Goal: Task Accomplishment & Management: Complete application form

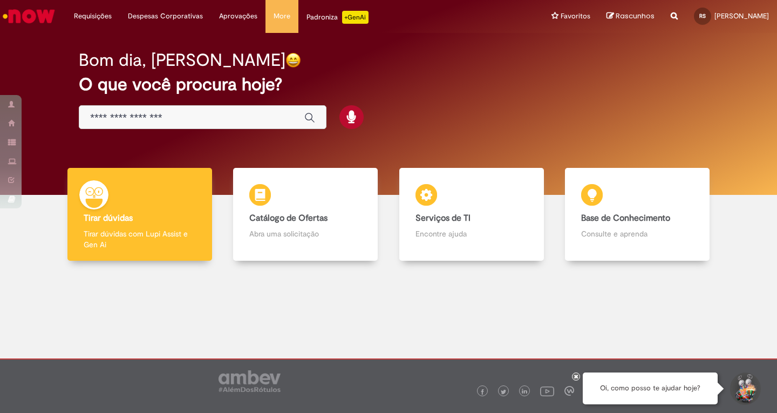
click at [136, 111] on div "Global" at bounding box center [203, 117] width 248 height 24
click at [141, 115] on input "Basta digitar aqui" at bounding box center [191, 118] width 203 height 12
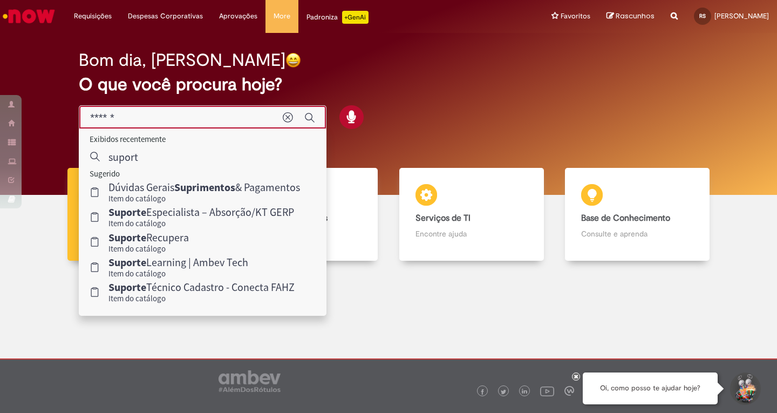
type input "*******"
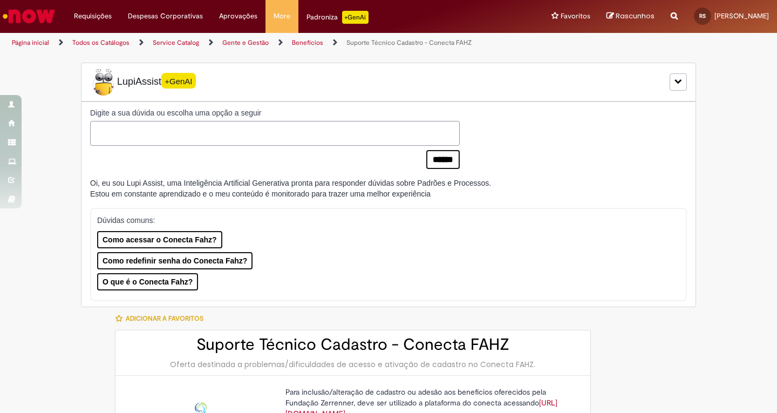
type input "**********"
